Goal: Task Accomplishment & Management: Use online tool/utility

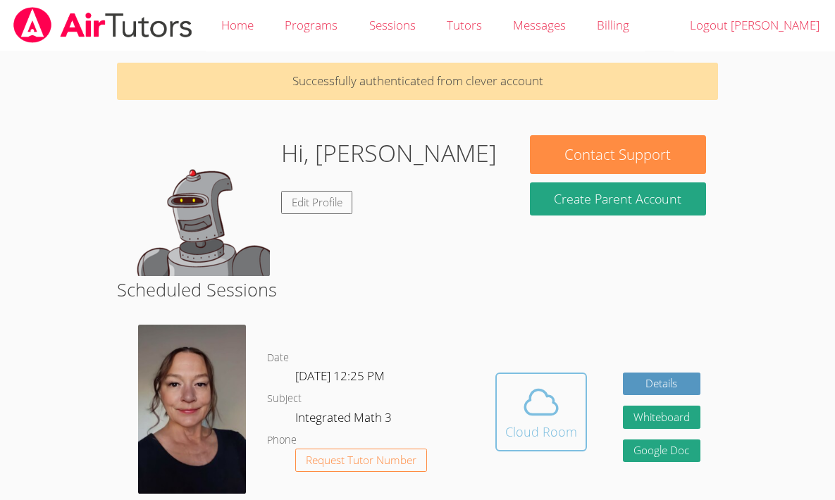
click at [509, 428] on div "Cloud Room" at bounding box center [541, 432] width 72 height 20
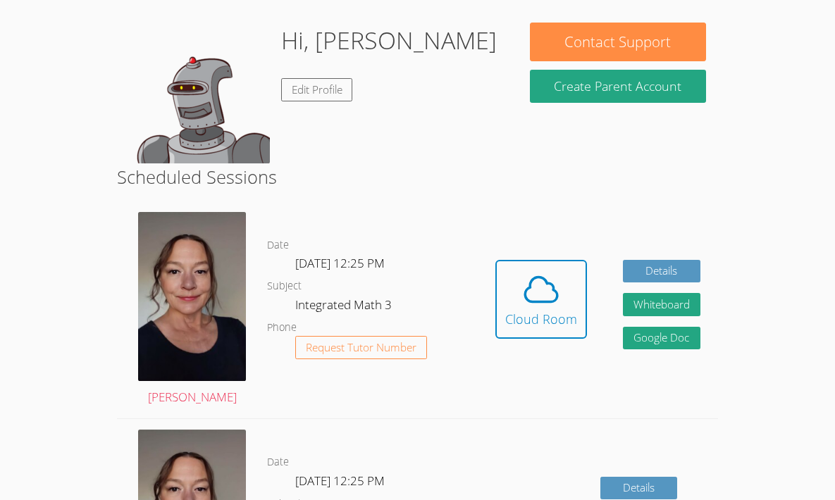
scroll to position [123, 0]
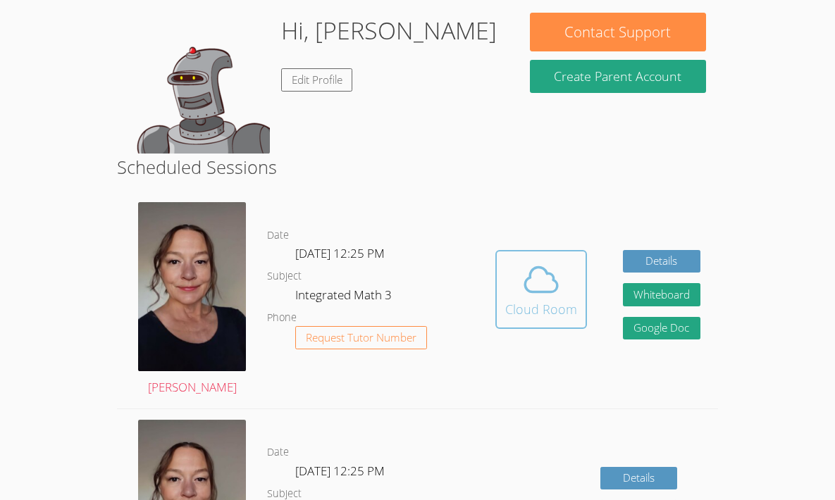
click at [530, 302] on div "Cloud Room" at bounding box center [541, 310] width 72 height 20
click at [513, 282] on span at bounding box center [541, 279] width 72 height 39
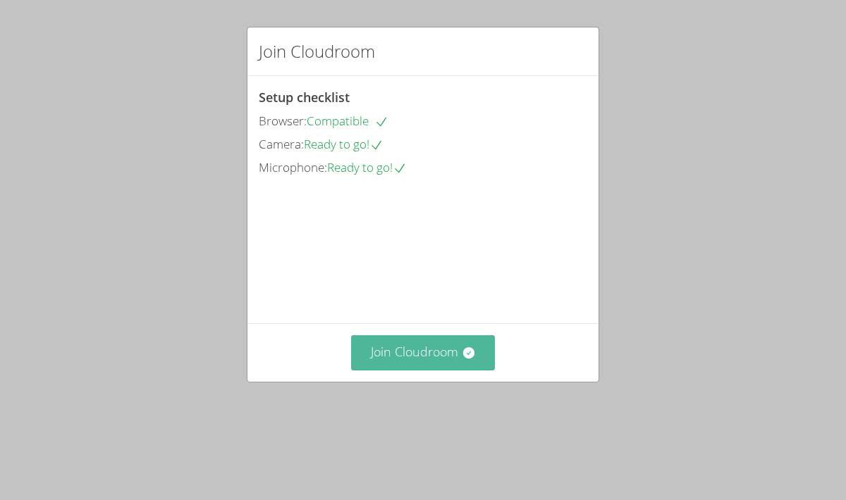
click at [400, 370] on button "Join Cloudroom" at bounding box center [423, 353] width 144 height 35
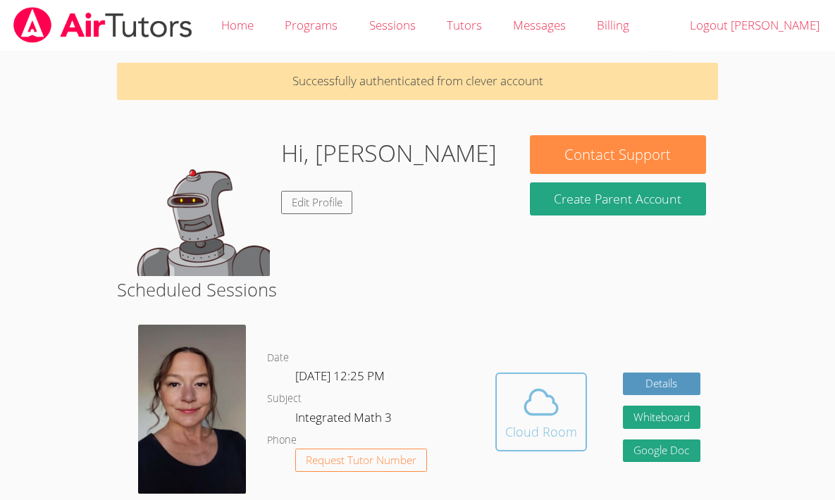
click at [518, 379] on button "Cloud Room" at bounding box center [542, 412] width 92 height 79
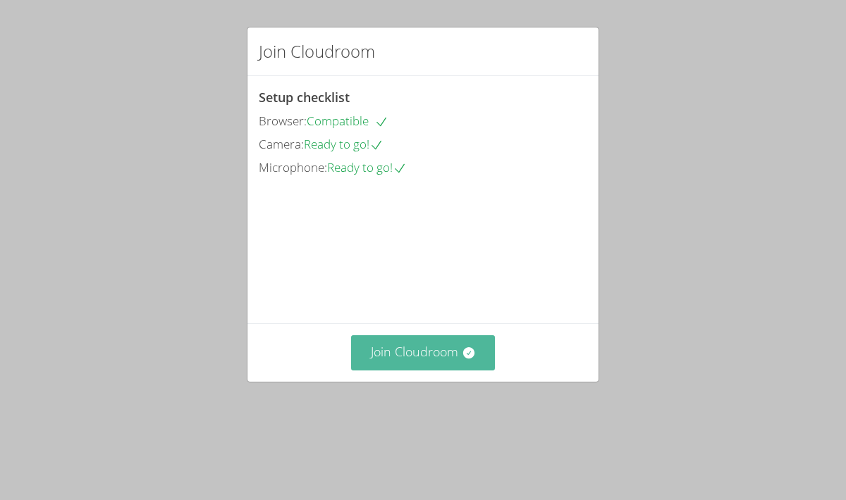
click at [419, 370] on button "Join Cloudroom" at bounding box center [423, 353] width 144 height 35
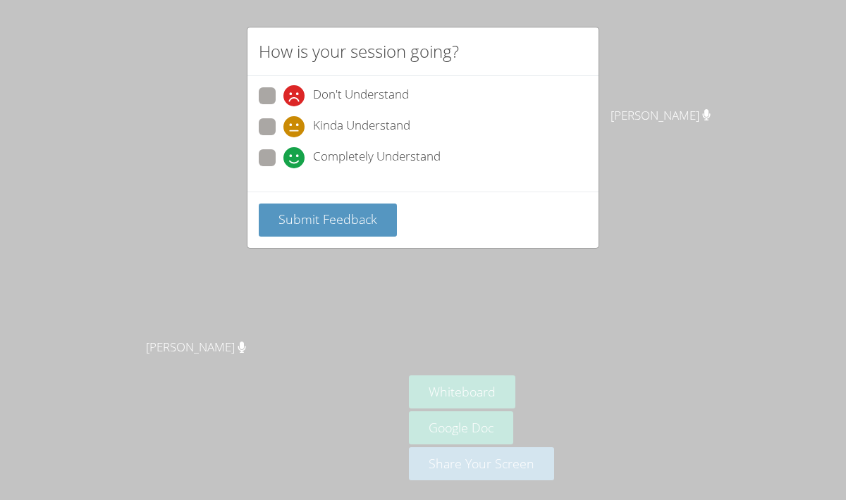
click at [283, 168] on span at bounding box center [283, 168] width 0 height 0
click at [283, 161] on input "Completely Understand" at bounding box center [289, 155] width 12 height 12
radio input "true"
click at [309, 216] on span "Submit Feedback" at bounding box center [327, 219] width 99 height 17
